Goal: Task Accomplishment & Management: Use online tool/utility

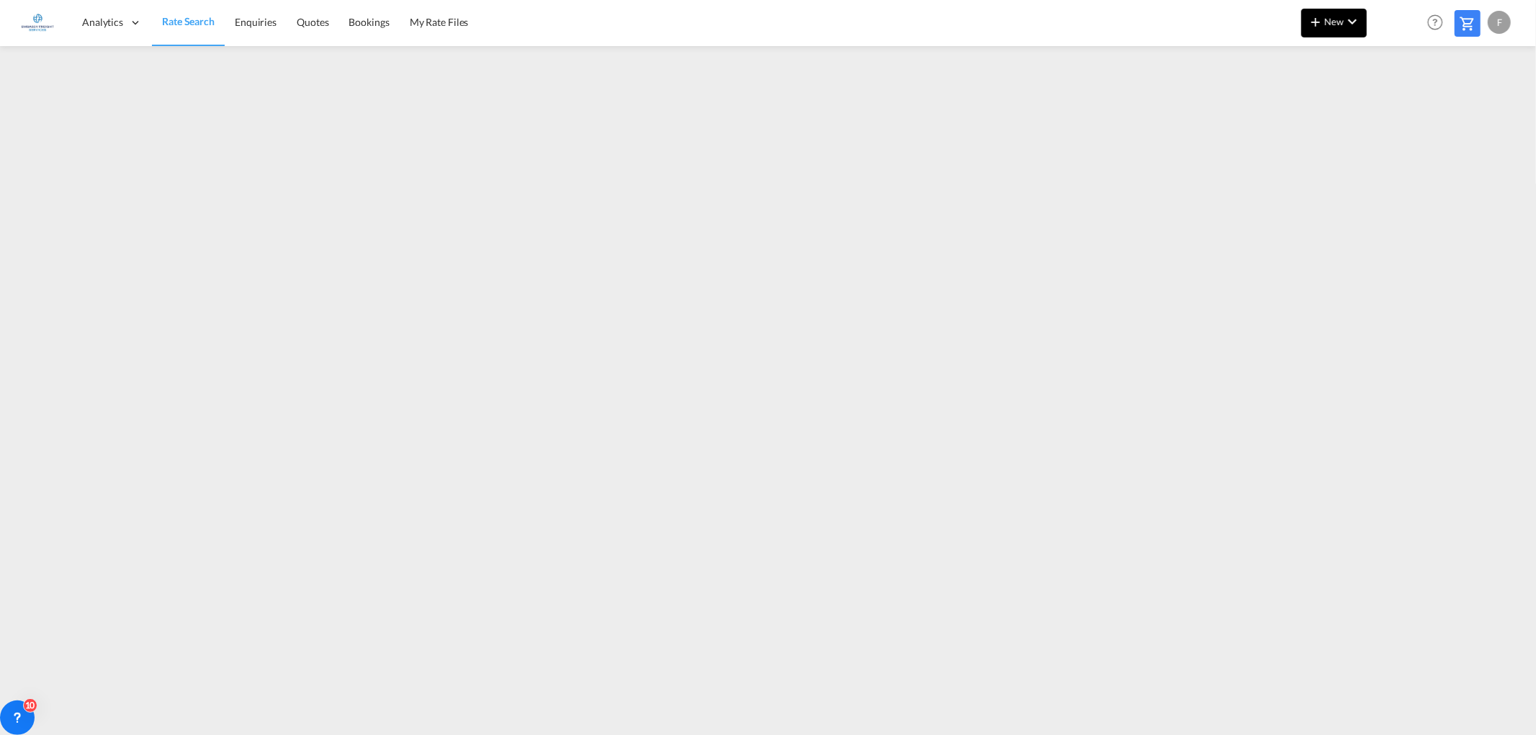
click at [1318, 22] on md-icon "icon-plus 400-fg" at bounding box center [1315, 21] width 17 height 17
click at [1391, 103] on span "Ratesheet" at bounding box center [1394, 108] width 16 height 29
click at [192, 20] on span "Rate Search" at bounding box center [188, 22] width 52 height 12
